Goal: Navigation & Orientation: Go to known website

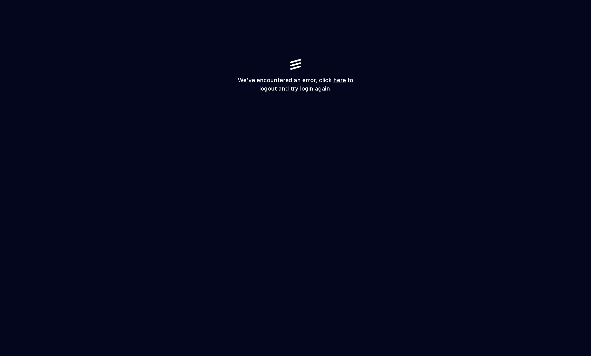
click at [348, 114] on div "We've encountered an error, click here to logout and try login again." at bounding box center [295, 178] width 591 height 356
